Goal: Transaction & Acquisition: Download file/media

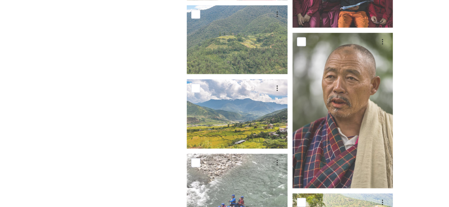
scroll to position [1169, 0]
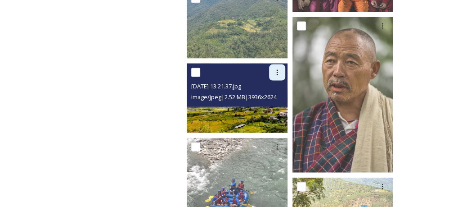
click at [276, 64] on div at bounding box center [277, 72] width 16 height 16
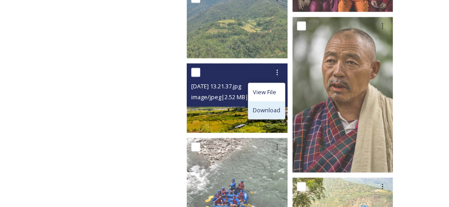
click at [264, 106] on span "Download" at bounding box center [266, 110] width 27 height 9
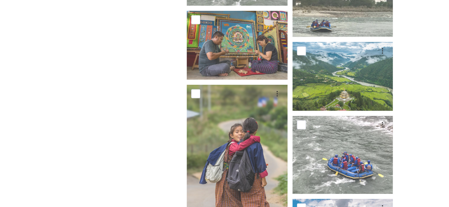
click at [416, 134] on div "Department of Tourism [GEOGRAPHIC_DATA] – Brand Centre A library of images, vid…" at bounding box center [224, 7] width 449 height 3031
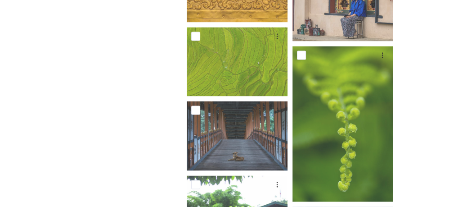
scroll to position [2832, 0]
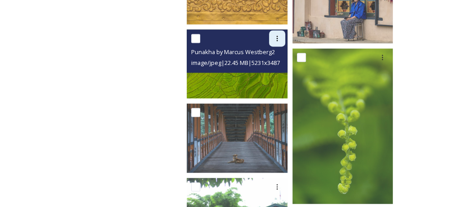
click at [269, 30] on div at bounding box center [277, 38] width 16 height 16
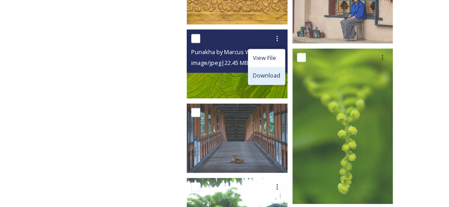
click at [269, 71] on span "Download" at bounding box center [266, 75] width 27 height 9
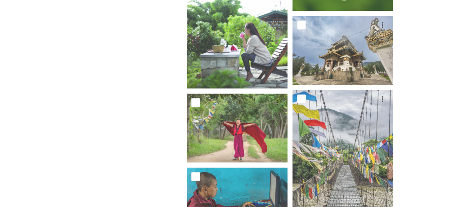
scroll to position [3025, 0]
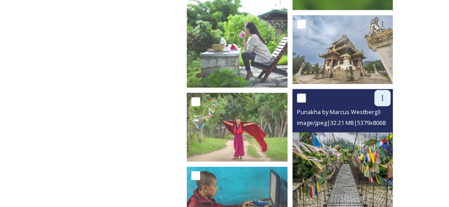
click at [384, 94] on icon at bounding box center [382, 97] width 7 height 7
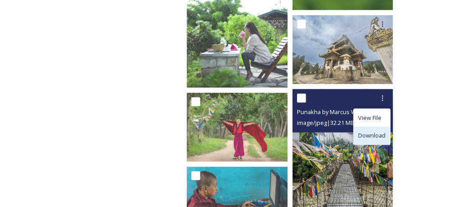
click at [380, 126] on div "Download" at bounding box center [372, 135] width 36 height 18
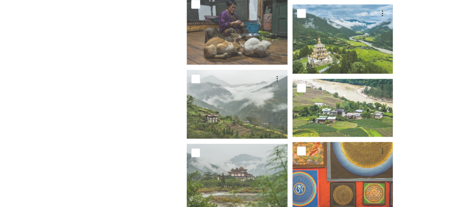
click at [416, 132] on div "Department of Tourism [GEOGRAPHIC_DATA] – Brand Centre A library of images, vid…" at bounding box center [224, 89] width 449 height 6498
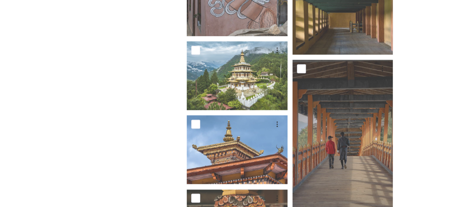
scroll to position [4852, 0]
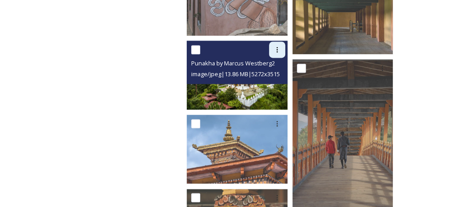
click at [276, 42] on div at bounding box center [277, 49] width 16 height 16
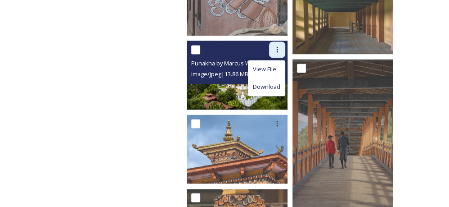
click at [276, 42] on div at bounding box center [277, 49] width 16 height 16
drag, startPoint x: 276, startPoint y: 42, endPoint x: 265, endPoint y: 74, distance: 34.3
click at [265, 82] on span "Download" at bounding box center [266, 86] width 27 height 9
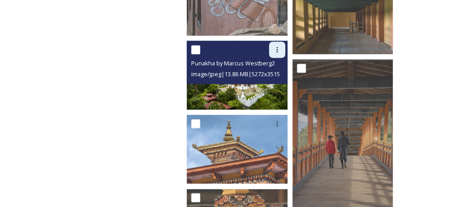
click at [274, 46] on icon at bounding box center [277, 49] width 7 height 7
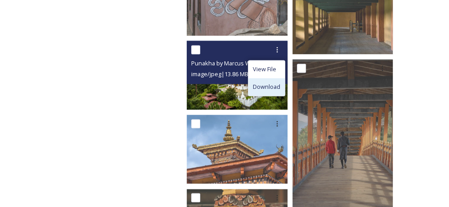
click at [258, 82] on span "Download" at bounding box center [266, 86] width 27 height 9
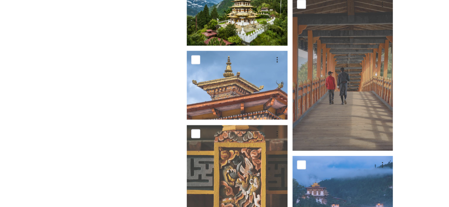
scroll to position [4921, 0]
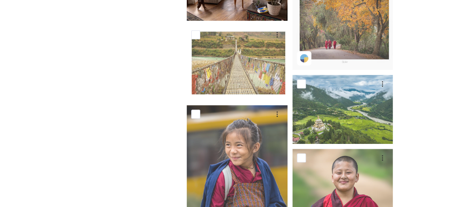
scroll to position [366, 0]
